Goal: Submit feedback/report problem

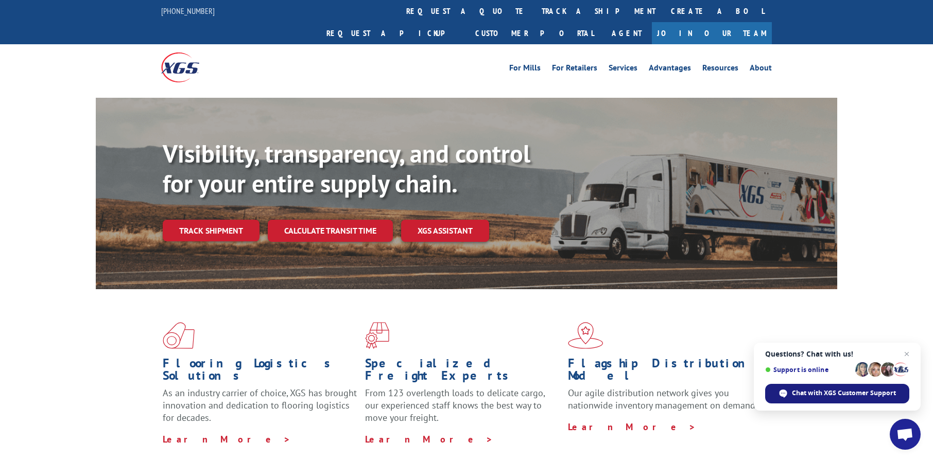
click at [781, 391] on span "Chat with XGS Customer Support" at bounding box center [783, 394] width 8 height 8
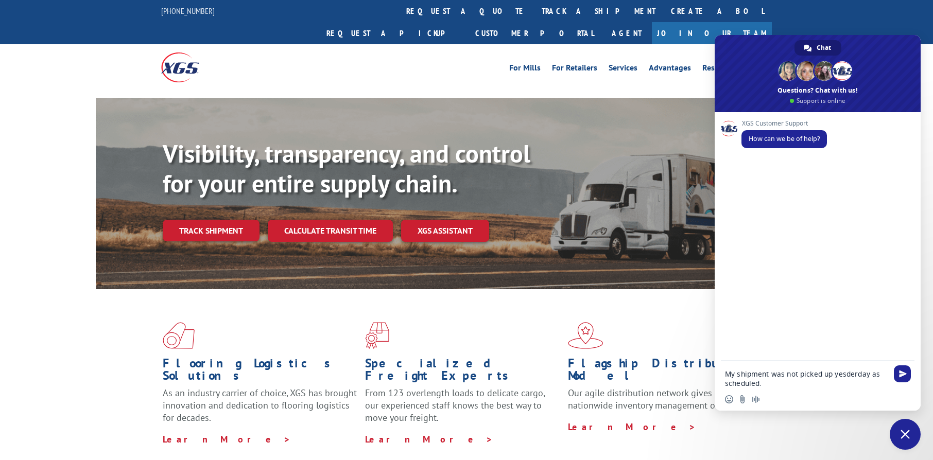
click at [848, 374] on textarea "My shipment was not picked up yesderday as scheduled." at bounding box center [806, 379] width 163 height 19
click at [763, 381] on textarea "My shipment was not picked up [DATE] as scheduled." at bounding box center [806, 379] width 163 height 19
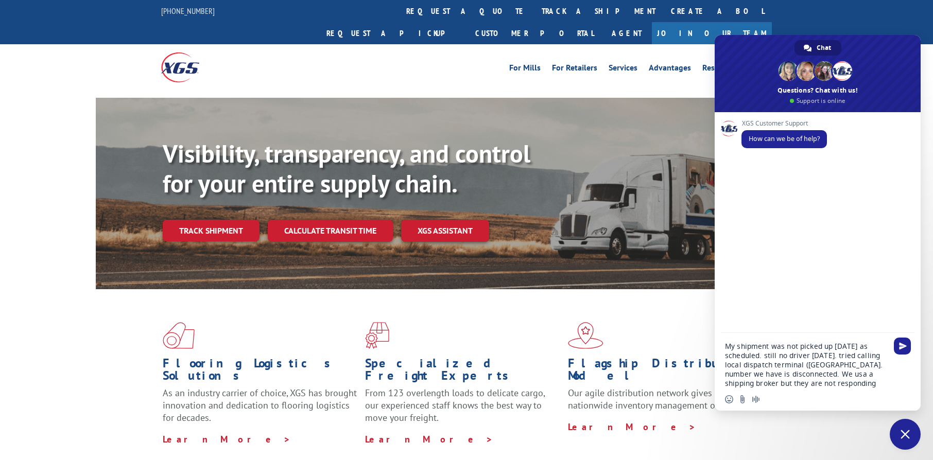
click at [778, 381] on textarea "My shipment was not picked up [DATE] as scheduled. still no driver [DATE]. trie…" at bounding box center [806, 365] width 163 height 46
click at [807, 373] on textarea "My shipment was not picked up [DATE] as scheduled. still no driver [DATE]. trie…" at bounding box center [806, 361] width 163 height 56
click at [764, 383] on textarea "My shipment was not picked up [DATE] as scheduled. still no driver [DATE]. trie…" at bounding box center [806, 361] width 163 height 56
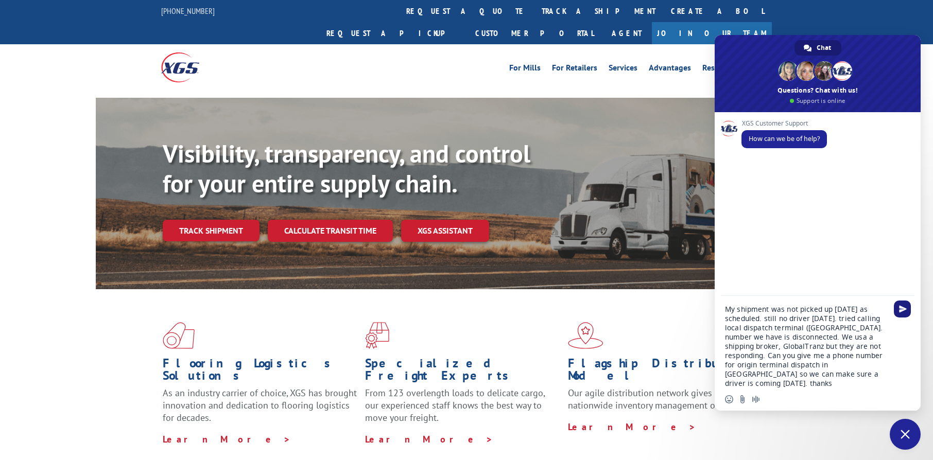
type textarea "My shipment was not picked up [DATE] as scheduled. still no driver [DATE]. trie…"
click at [899, 310] on span "Send" at bounding box center [903, 309] width 8 height 8
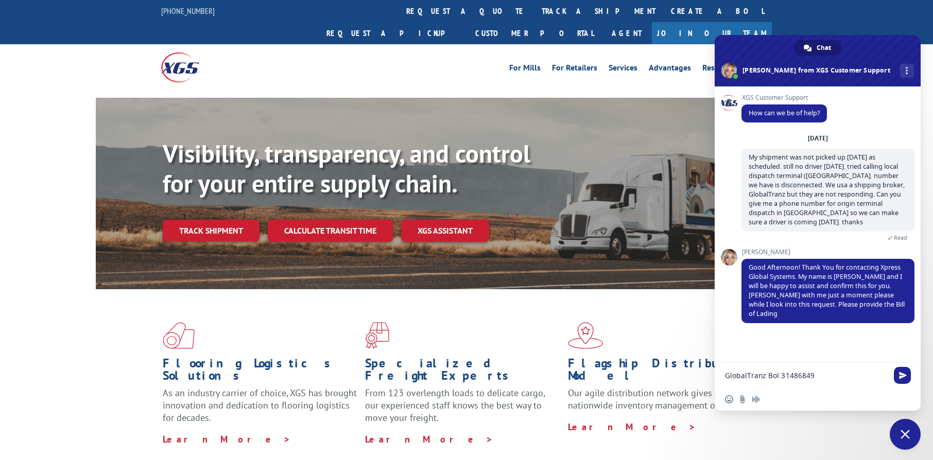
type textarea "GlobalTranz Bol 31486849"
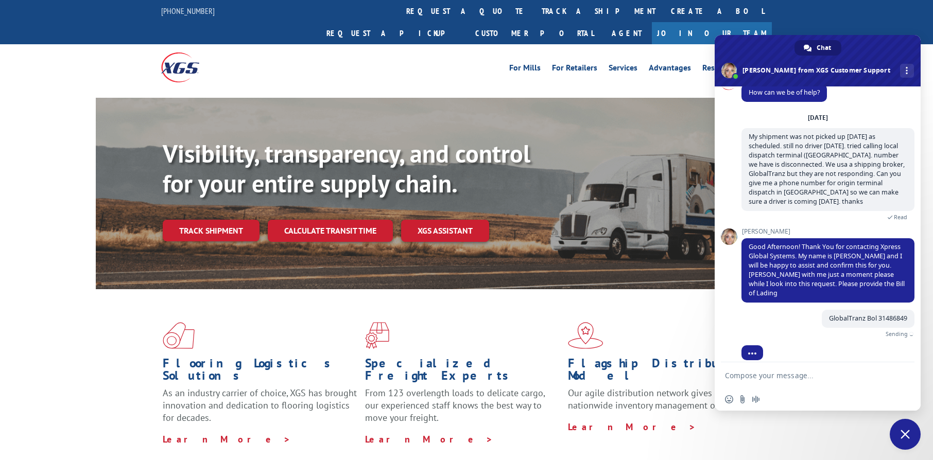
scroll to position [9, 0]
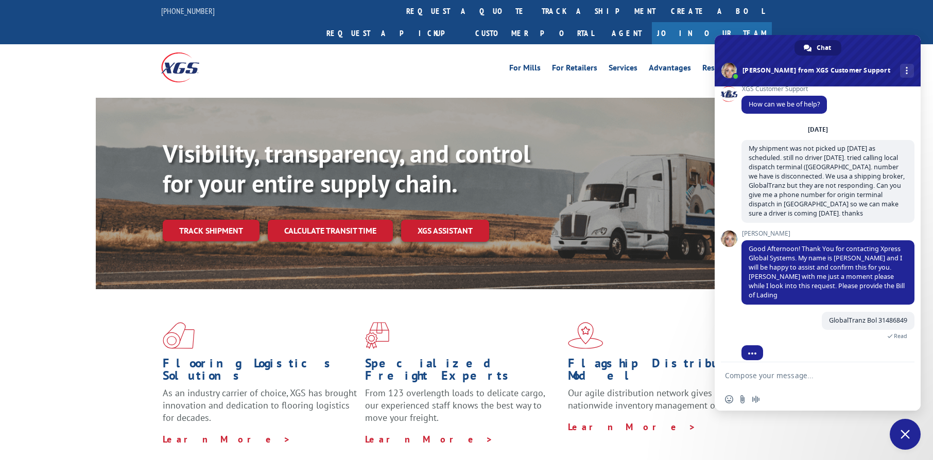
click at [766, 377] on textarea "Compose your message..." at bounding box center [806, 375] width 163 height 9
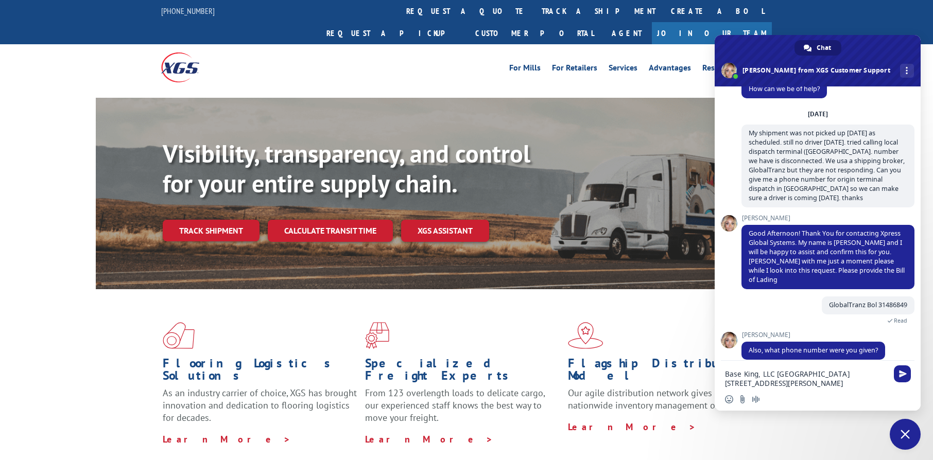
click at [726, 373] on textarea "Base King, LLC [GEOGRAPHIC_DATA] [STREET_ADDRESS][PERSON_NAME]" at bounding box center [806, 379] width 163 height 19
click at [725, 371] on textarea "our address [GEOGRAPHIC_DATA][STREET_ADDRESS][PERSON_NAME]" at bounding box center [806, 379] width 163 height 19
type textarea "Ph. 7066731564our address [GEOGRAPHIC_DATA] [STREET_ADDRESS][PERSON_NAME]"
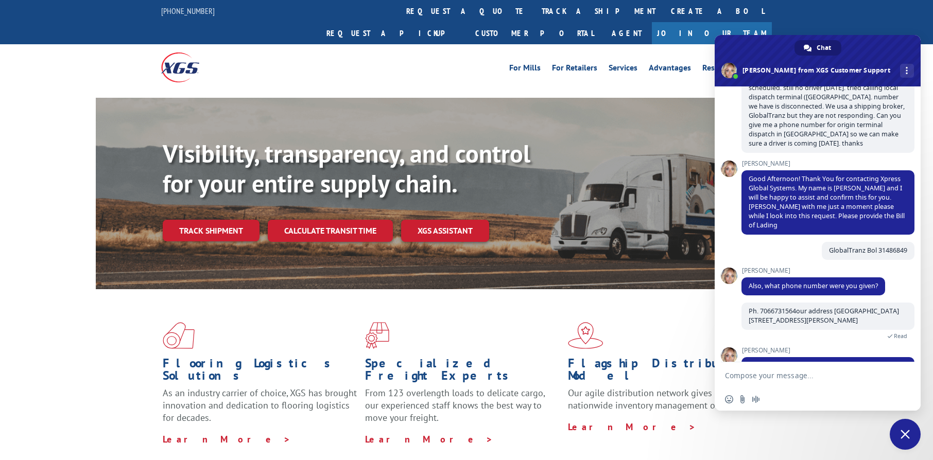
scroll to position [113, 0]
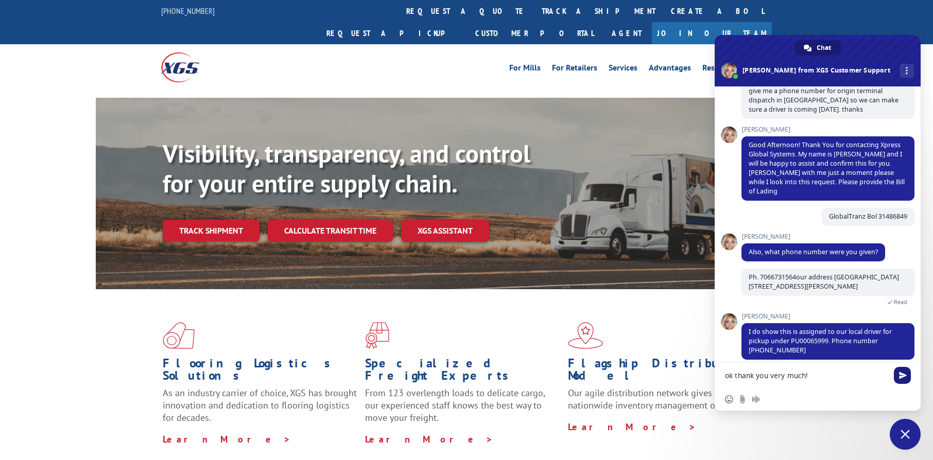
type textarea "ok thank you very much!"
click at [898, 370] on span "Send" at bounding box center [902, 375] width 17 height 17
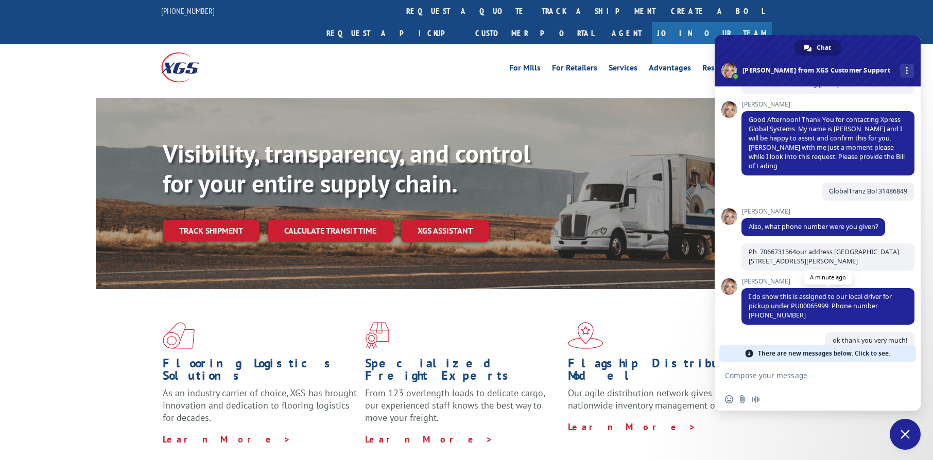
scroll to position [150, 0]
